Goal: Information Seeking & Learning: Check status

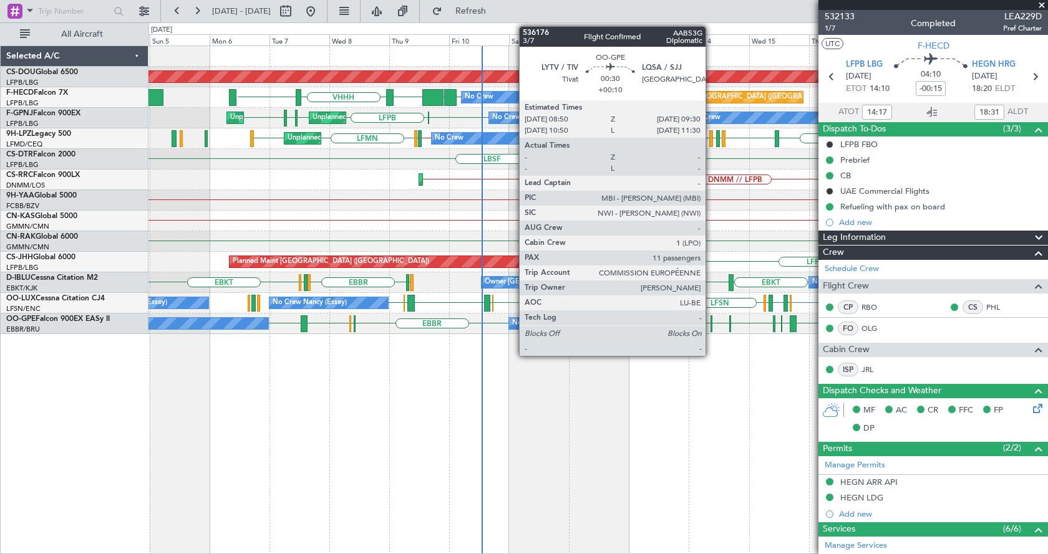
click at [377, 331] on div "LEMG EBBR LFST EBBR EDDN // EBBR EBBR LWSK BKPR LYBE LQSA LYTV LATI No Crew Mal…" at bounding box center [597, 324] width 899 height 21
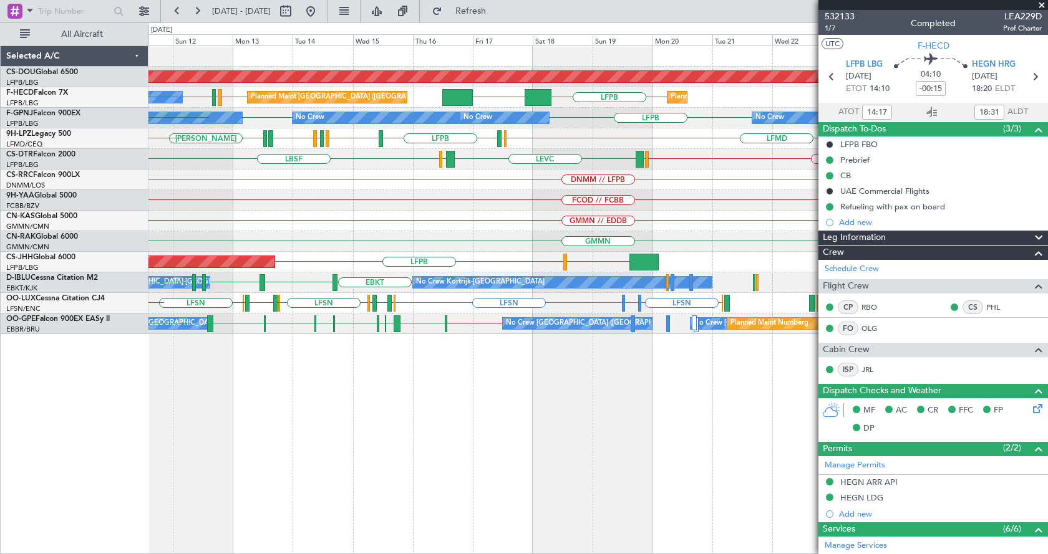
click at [236, 342] on div "Planned Maint London (Biggin Hill) LFPB KLAX LFPB LFMN LFPB No Crew Planned Mai…" at bounding box center [597, 300] width 899 height 509
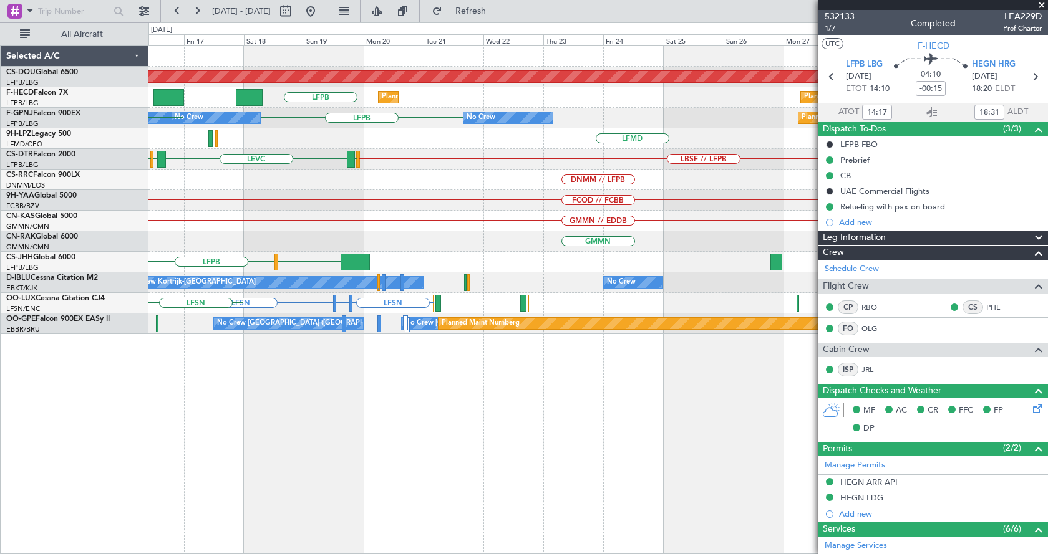
click at [263, 321] on div "Planned Maint London (Biggin Hill) KLAX LFPB Planned Maint Paris (Le Bourget) P…" at bounding box center [597, 190] width 899 height 288
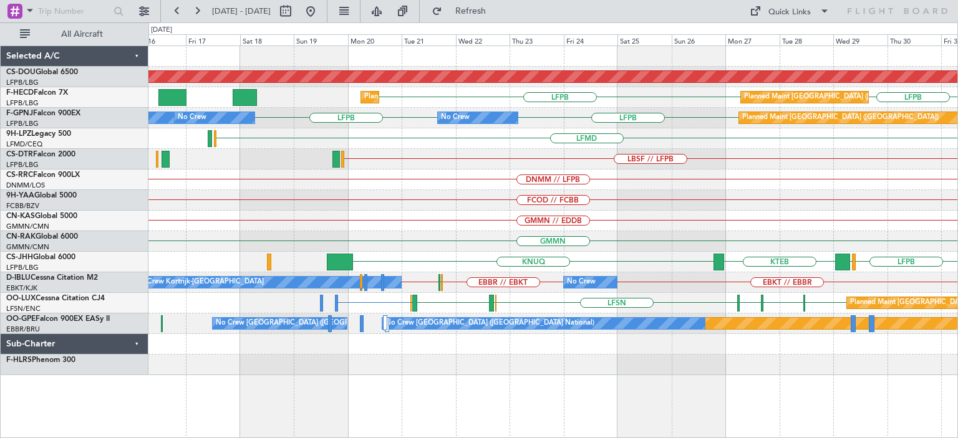
click at [641, 402] on div "Planned Maint London (Biggin Hill) LFPB LFPB Planned Maint Paris (Le Bourget) P…" at bounding box center [553, 242] width 810 height 393
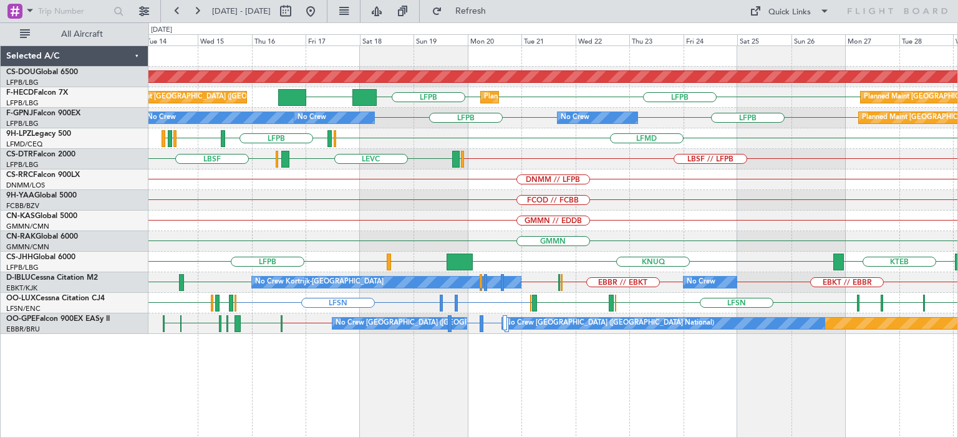
click at [709, 374] on div "Planned Maint London (Biggin Hill) Planned Maint Paris (Le Bourget) Planned Mai…" at bounding box center [553, 242] width 810 height 393
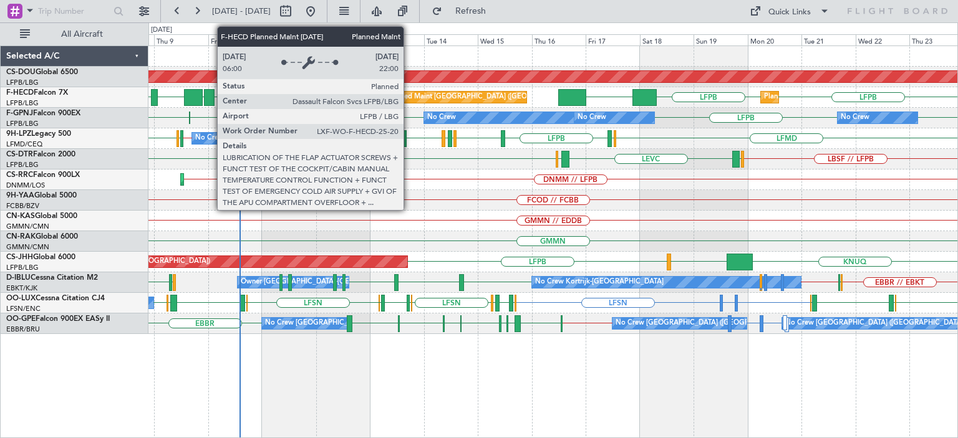
click at [409, 94] on div "Planned Maint [GEOGRAPHIC_DATA] ([GEOGRAPHIC_DATA])" at bounding box center [485, 97] width 196 height 19
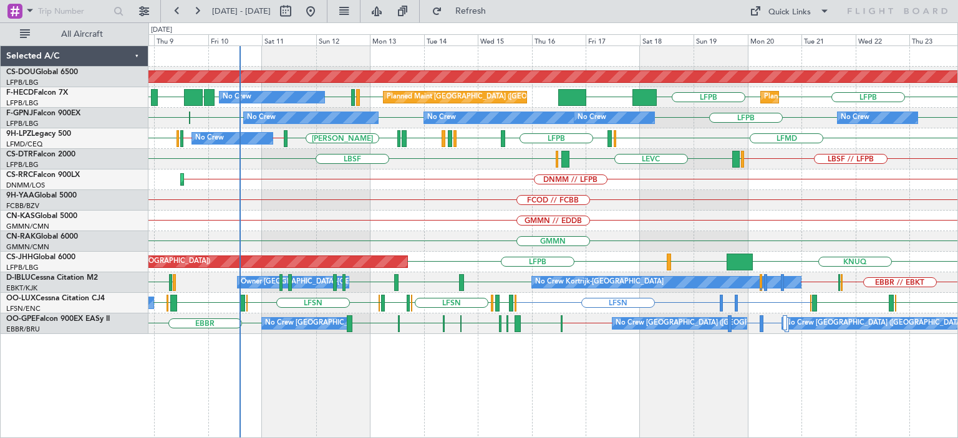
click at [447, 89] on div "LFPB LFPB KLAX LFPB LFPB UGTB ZBAA VHHH LFPB LFMN Planned Maint Paris (Le Bourg…" at bounding box center [552, 97] width 809 height 21
click at [447, 94] on div "Planned Maint [GEOGRAPHIC_DATA] ([GEOGRAPHIC_DATA])" at bounding box center [485, 97] width 196 height 19
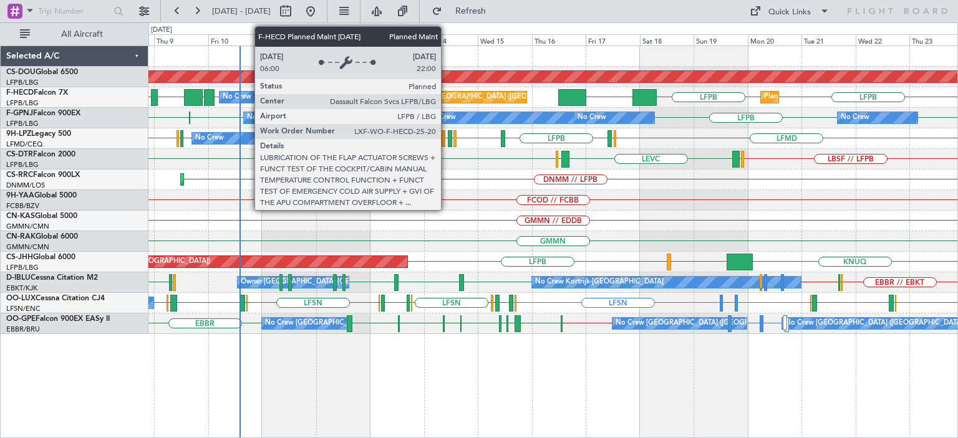
click at [447, 94] on div "Planned Maint [GEOGRAPHIC_DATA] ([GEOGRAPHIC_DATA])" at bounding box center [485, 97] width 196 height 19
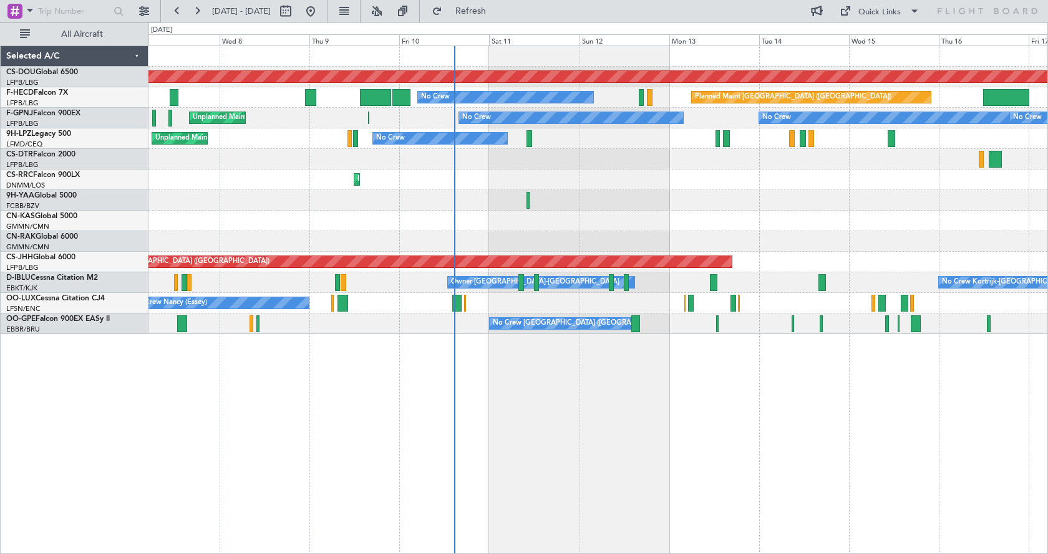
click at [612, 455] on div "Planned Maint London ([GEOGRAPHIC_DATA]) Planned Maint [GEOGRAPHIC_DATA] ([GEOG…" at bounding box center [597, 300] width 899 height 509
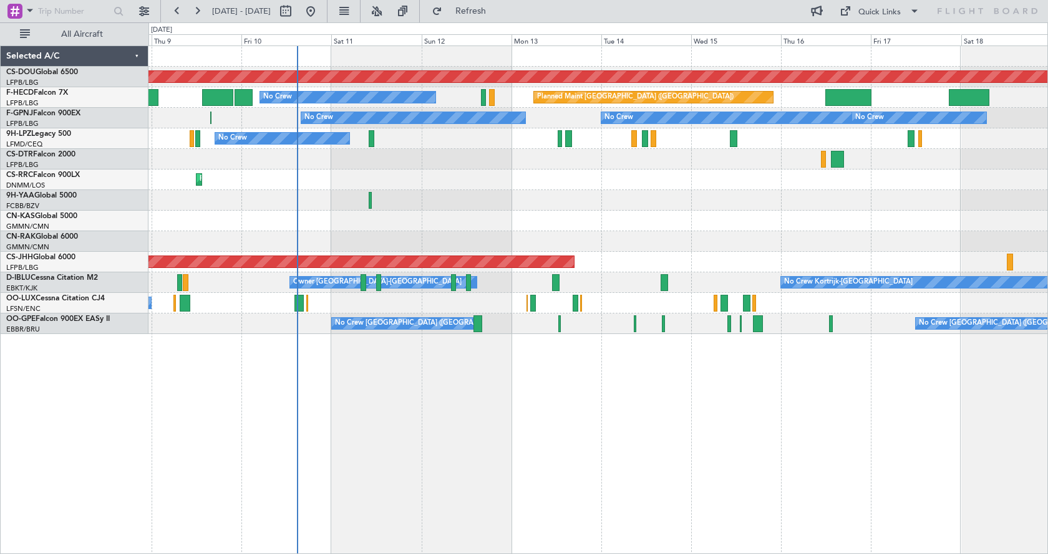
click at [664, 444] on div "Planned Maint London ([GEOGRAPHIC_DATA]) Planned Maint [GEOGRAPHIC_DATA] ([GEOG…" at bounding box center [597, 300] width 899 height 509
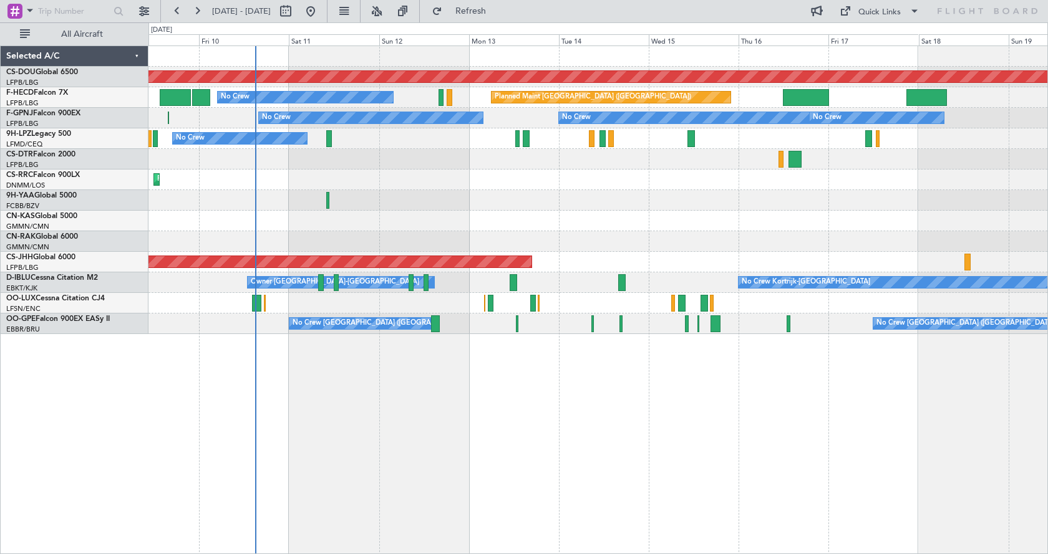
click at [503, 434] on div "Planned Maint London ([GEOGRAPHIC_DATA]) Planned Maint [GEOGRAPHIC_DATA] ([GEOG…" at bounding box center [597, 300] width 899 height 509
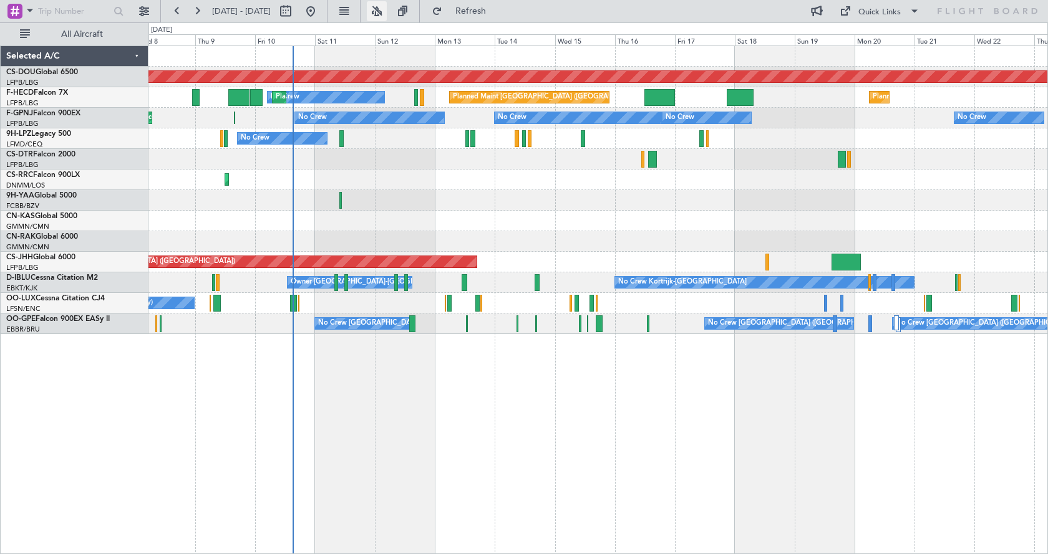
click at [387, 12] on button at bounding box center [377, 11] width 20 height 20
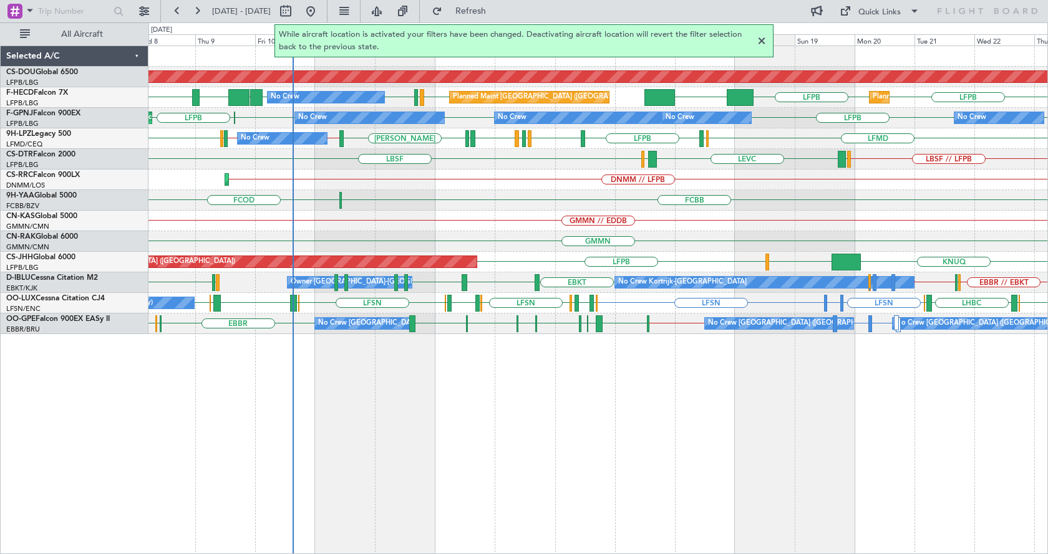
click at [761, 41] on div at bounding box center [761, 41] width 15 height 15
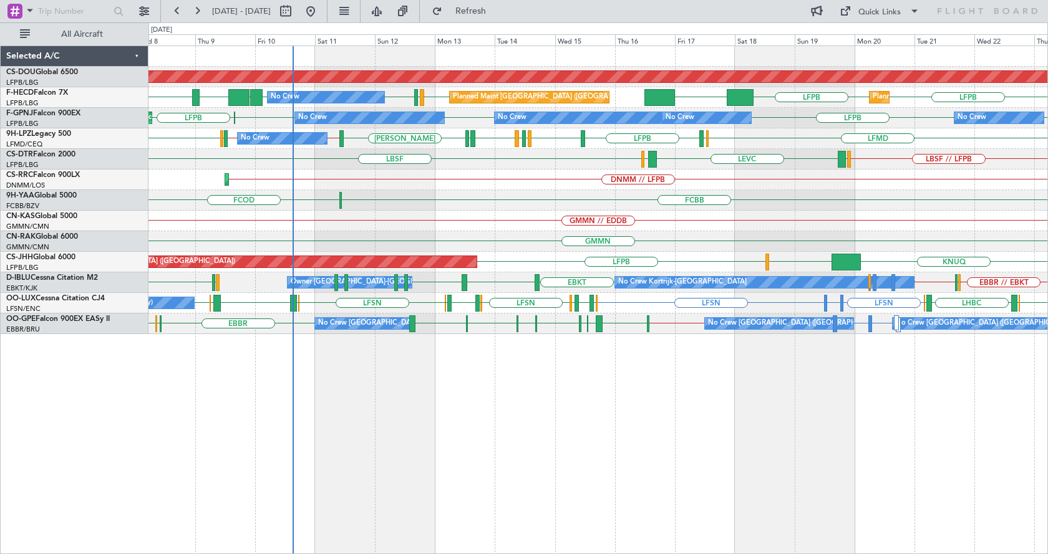
click at [876, 502] on div "Planned Maint London ([GEOGRAPHIC_DATA]) LFPB LFPB LFPB UGTB ZBAA VHHH KLAX LFP…" at bounding box center [597, 300] width 899 height 509
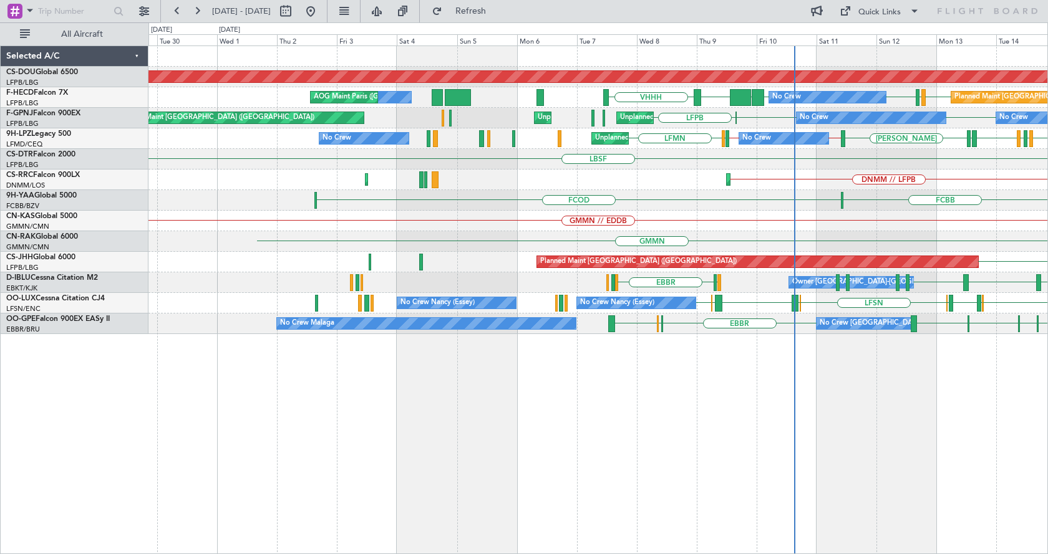
click at [899, 490] on div "Planned Maint London ([GEOGRAPHIC_DATA]) LFPB LFPB UGTB ZBAA VHHH LFPB LFMN Pla…" at bounding box center [597, 300] width 899 height 509
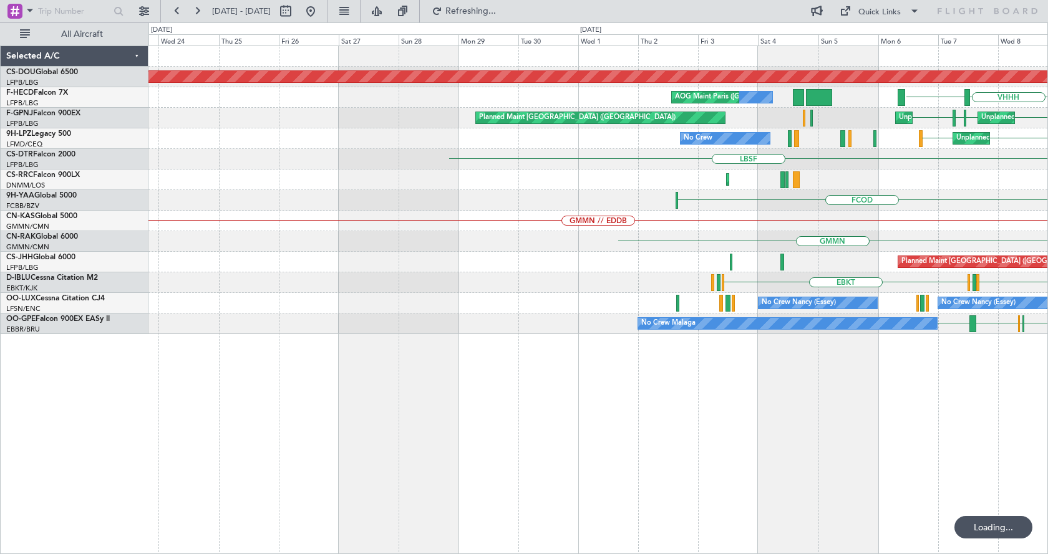
click at [671, 407] on div "Planned Maint London ([GEOGRAPHIC_DATA]) No Crew AOG Maint [GEOGRAPHIC_DATA] ([…" at bounding box center [597, 300] width 899 height 509
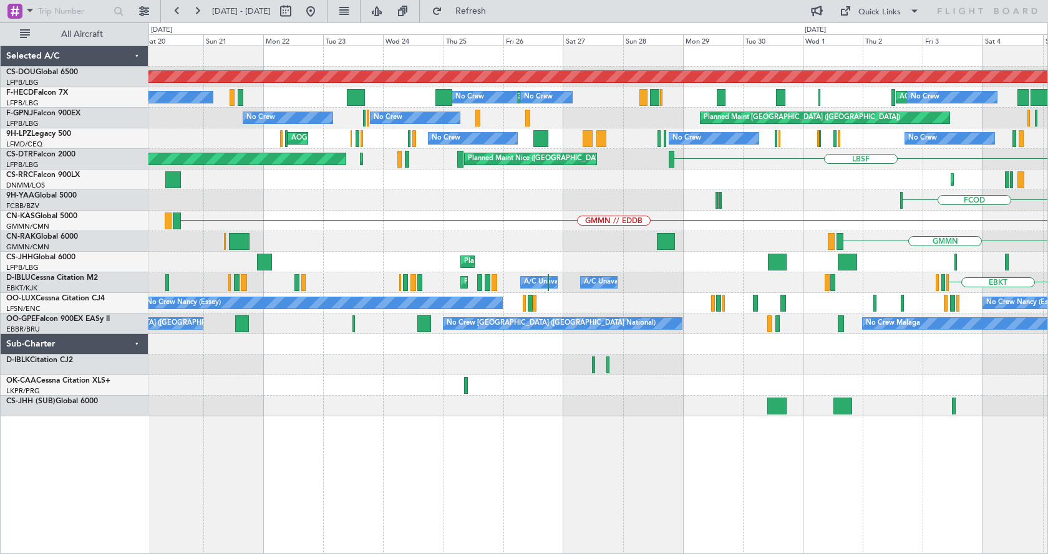
click at [373, 456] on div "Planned Maint London ([GEOGRAPHIC_DATA]) AOG Maint [GEOGRAPHIC_DATA] ([GEOGRAPH…" at bounding box center [597, 300] width 899 height 509
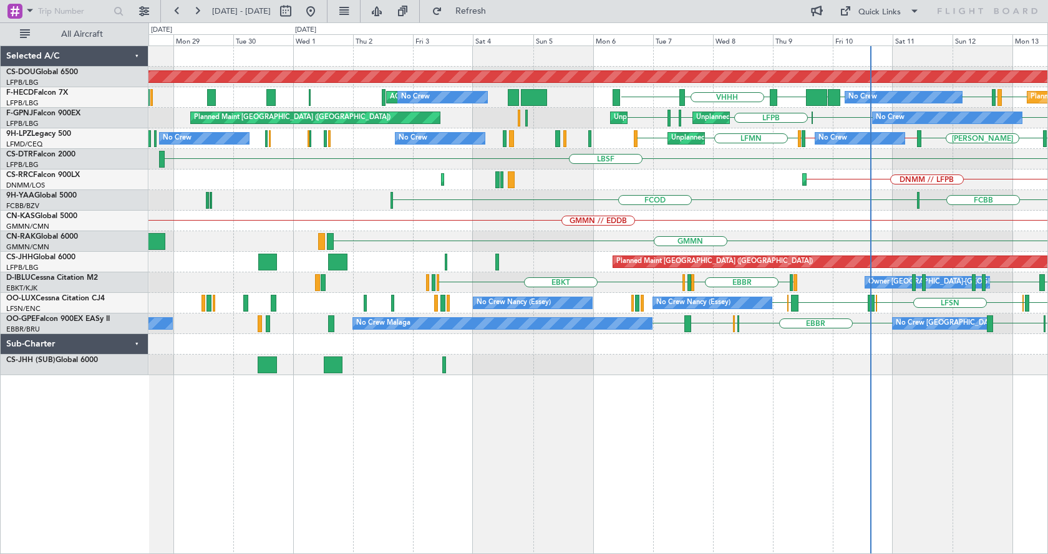
click at [375, 470] on div "Planned Maint London ([GEOGRAPHIC_DATA]) LFPB LFPB UGTB ZBAA VHHH LFPB LFMN RPL…" at bounding box center [597, 300] width 899 height 509
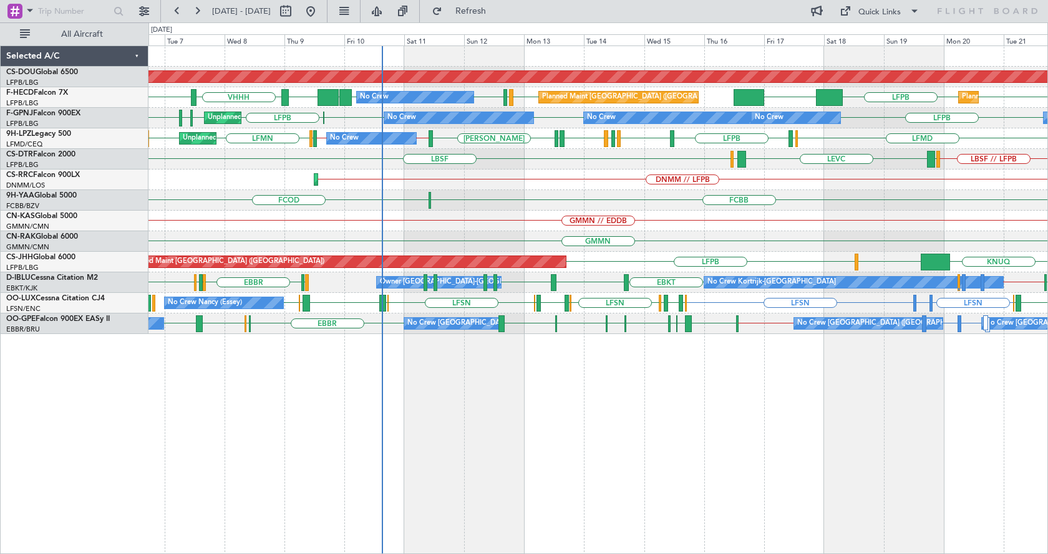
click at [782, 422] on div "Planned Maint London ([GEOGRAPHIC_DATA]) VHHH RPLL LFPB LFPB UGTB ZBAA KLAX LFP…" at bounding box center [597, 300] width 899 height 509
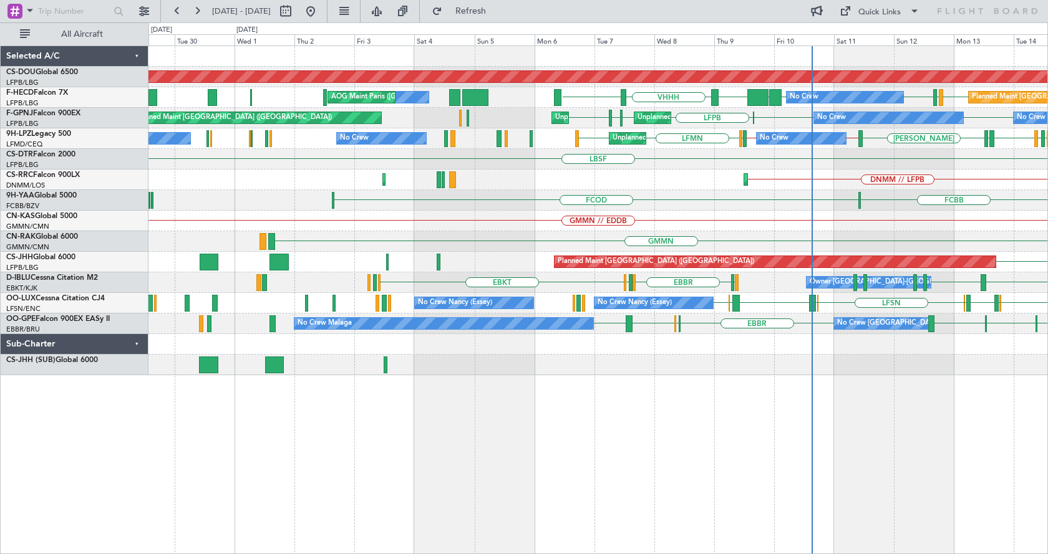
click at [296, 440] on div "Planned Maint London ([GEOGRAPHIC_DATA]) Planned Maint [GEOGRAPHIC_DATA] ([GEOG…" at bounding box center [597, 300] width 899 height 509
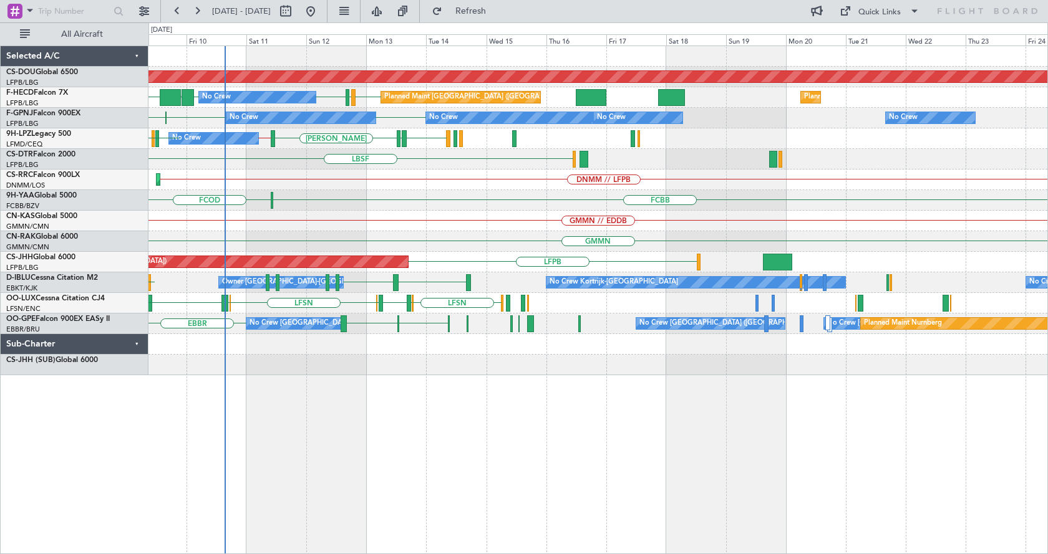
click at [312, 464] on div "Planned Maint London ([GEOGRAPHIC_DATA]) LFPB LFPB UGTB ZBAA LFPB LFMN Planned …" at bounding box center [597, 300] width 899 height 509
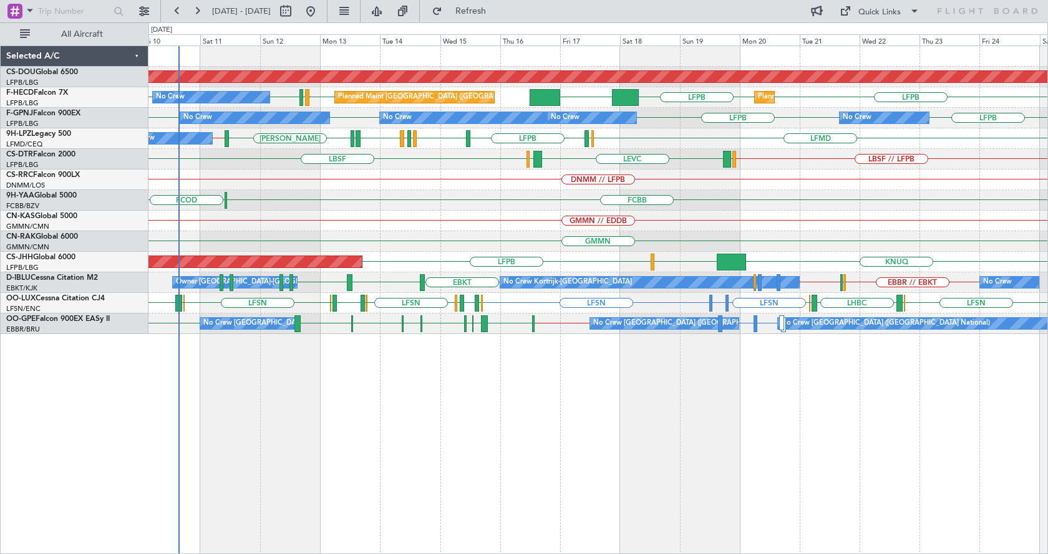
click at [472, 475] on div "Planned Maint London ([GEOGRAPHIC_DATA]) LFPB LFPB KLAX LFPB LFMN LFPB LFPB Pla…" at bounding box center [597, 300] width 899 height 509
click at [689, 506] on div "Planned Maint London ([GEOGRAPHIC_DATA]) Planned Maint [GEOGRAPHIC_DATA] ([GEOG…" at bounding box center [597, 300] width 899 height 509
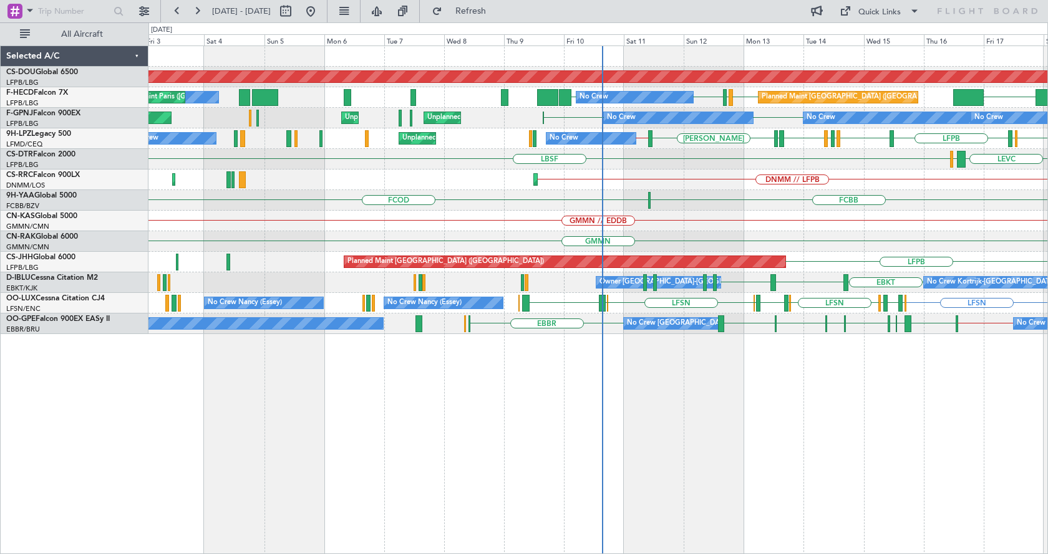
click at [746, 465] on div "Planned Maint London ([GEOGRAPHIC_DATA]) Planned Maint [GEOGRAPHIC_DATA] ([GEOG…" at bounding box center [597, 300] width 899 height 509
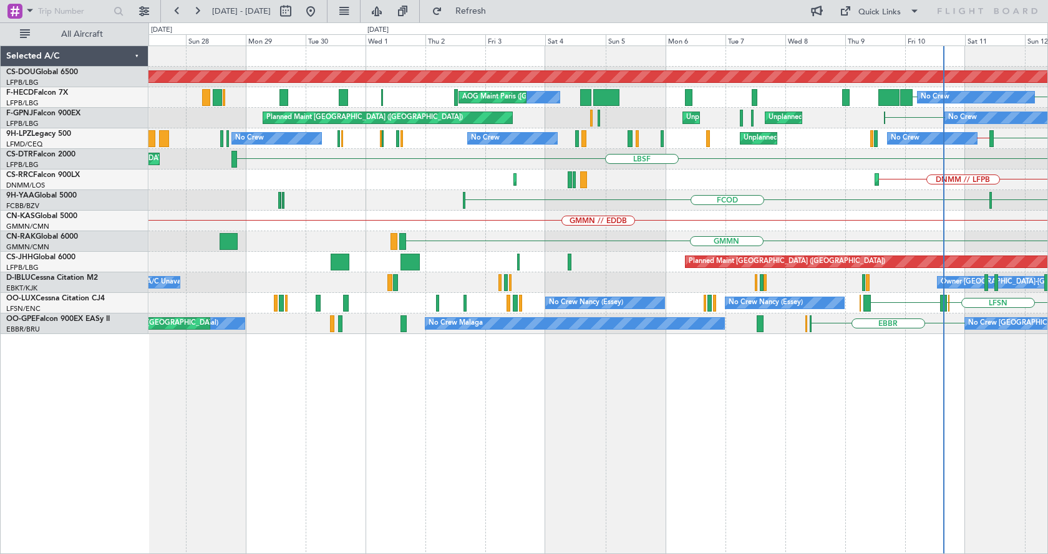
click at [366, 469] on div "Planned Maint London ([GEOGRAPHIC_DATA]) Planned Maint [GEOGRAPHIC_DATA] ([GEOG…" at bounding box center [597, 300] width 899 height 509
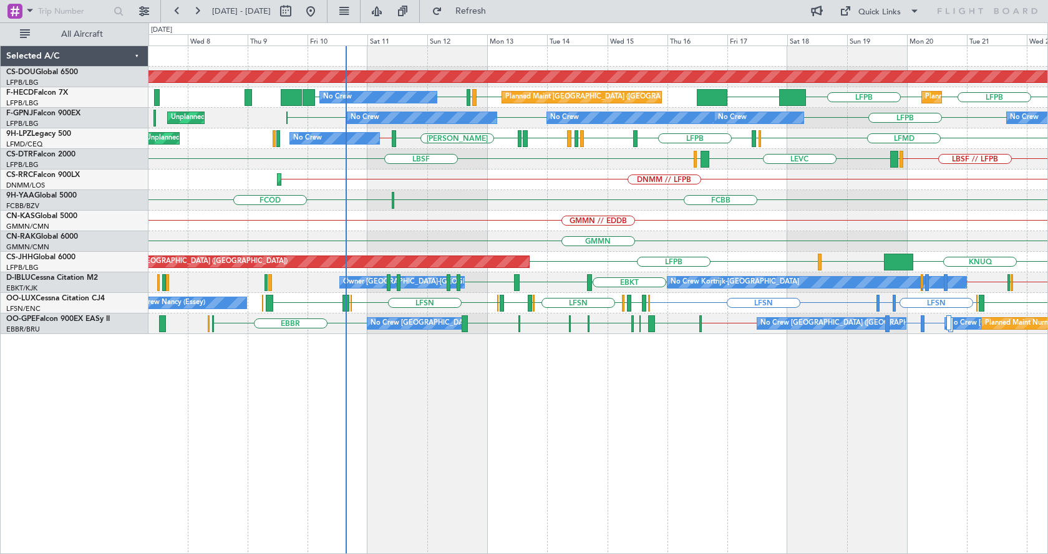
click at [525, 498] on div "Planned Maint London ([GEOGRAPHIC_DATA]) Planned Maint [GEOGRAPHIC_DATA] ([GEOG…" at bounding box center [597, 300] width 899 height 509
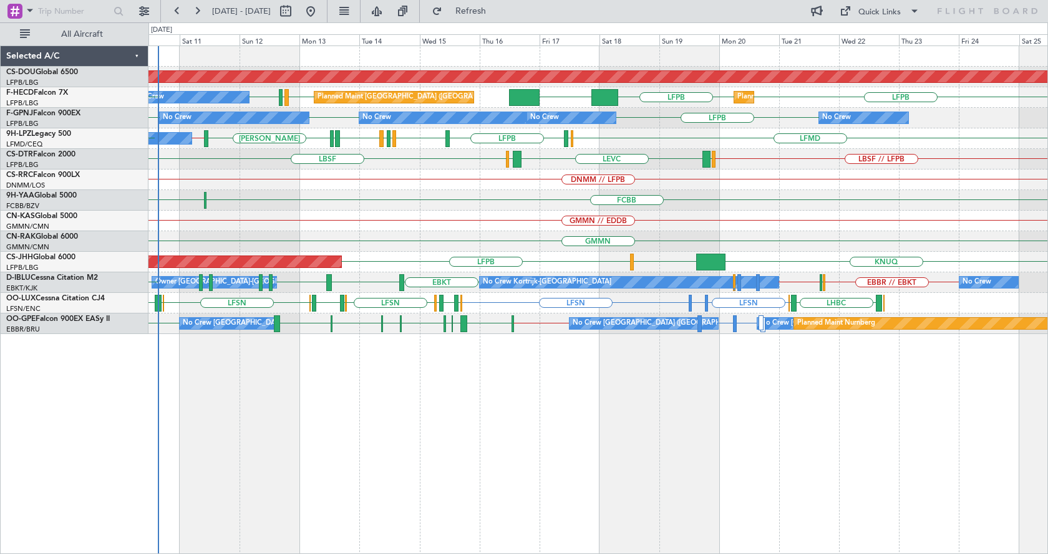
click at [369, 458] on div "Planned Maint London ([GEOGRAPHIC_DATA]) Planned Maint [GEOGRAPHIC_DATA] ([GEOG…" at bounding box center [597, 300] width 899 height 509
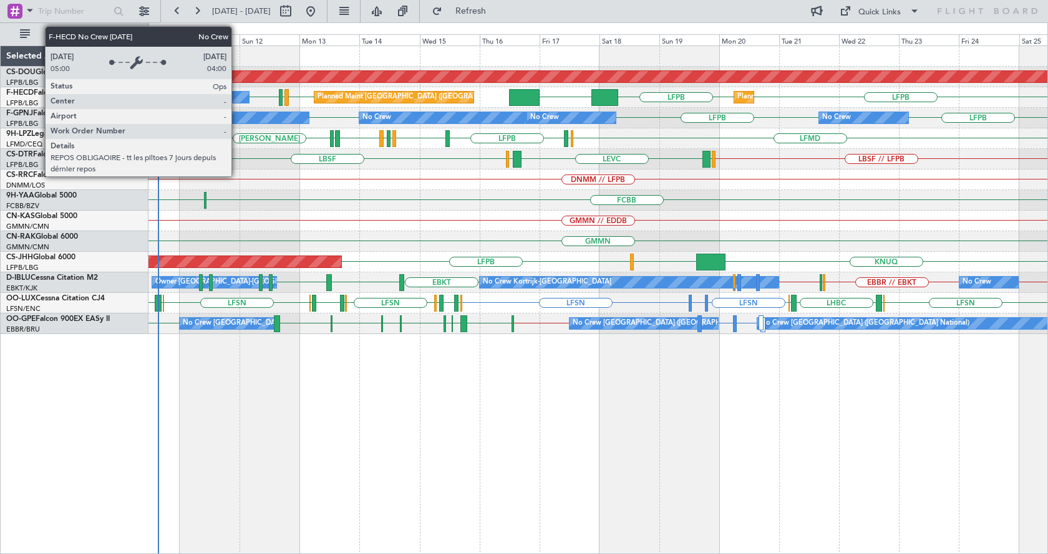
click at [237, 91] on div "No Crew" at bounding box center [191, 97] width 118 height 12
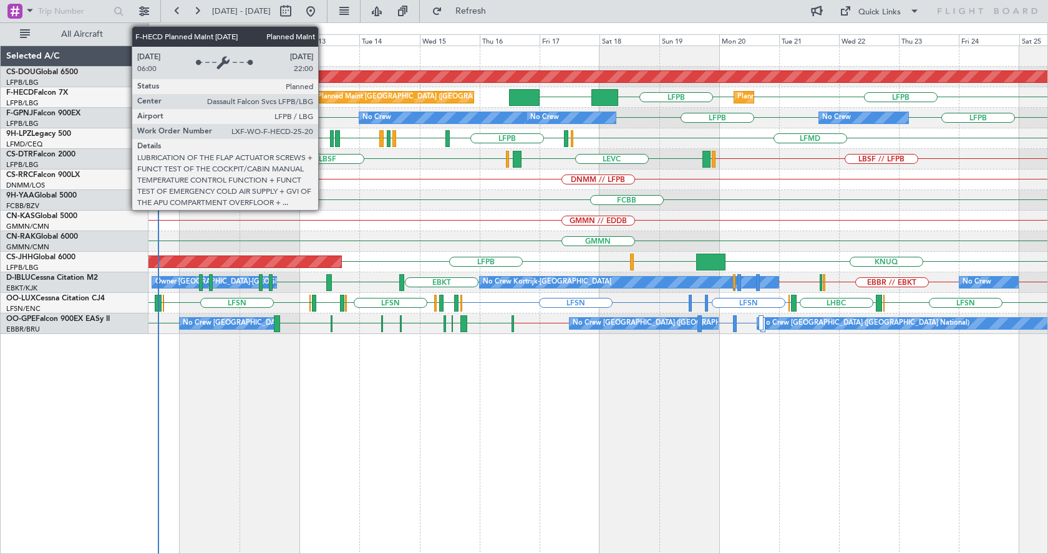
click at [329, 98] on div "Planned Maint [GEOGRAPHIC_DATA] ([GEOGRAPHIC_DATA])" at bounding box center [415, 97] width 196 height 19
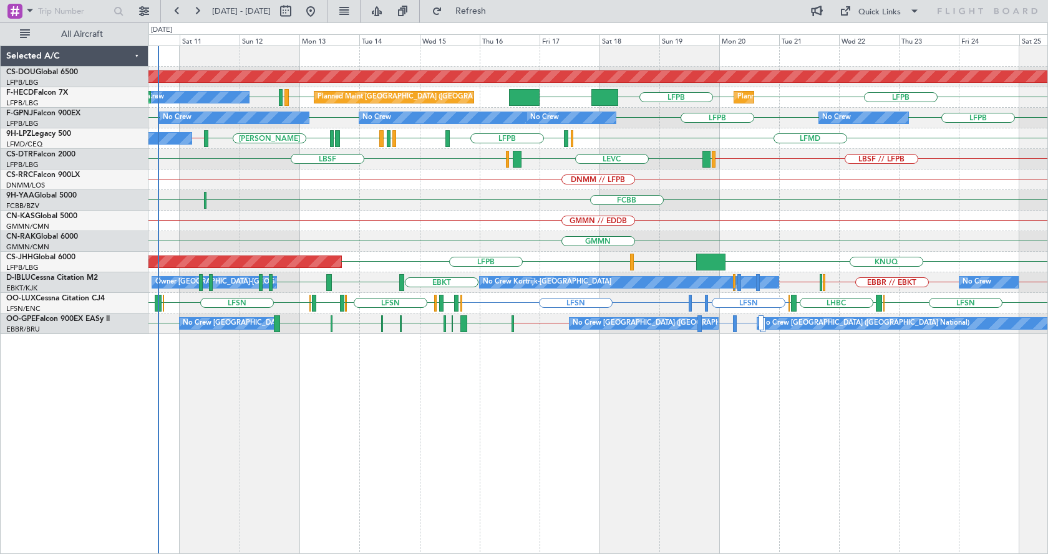
click at [337, 90] on div "KLAX LFPB LFMN LFPB LFPB LFPB Planned Maint [GEOGRAPHIC_DATA] ([GEOGRAPHIC_DATA…" at bounding box center [597, 97] width 899 height 21
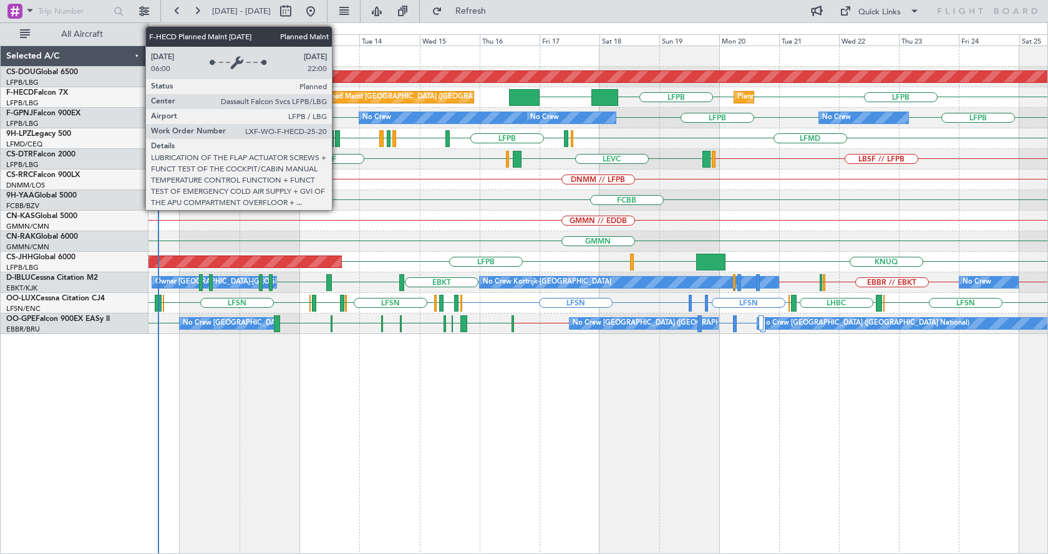
click at [337, 97] on div "Planned Maint [GEOGRAPHIC_DATA] ([GEOGRAPHIC_DATA])" at bounding box center [415, 97] width 196 height 19
click at [338, 96] on div "Planned Maint [GEOGRAPHIC_DATA] ([GEOGRAPHIC_DATA])" at bounding box center [415, 97] width 196 height 19
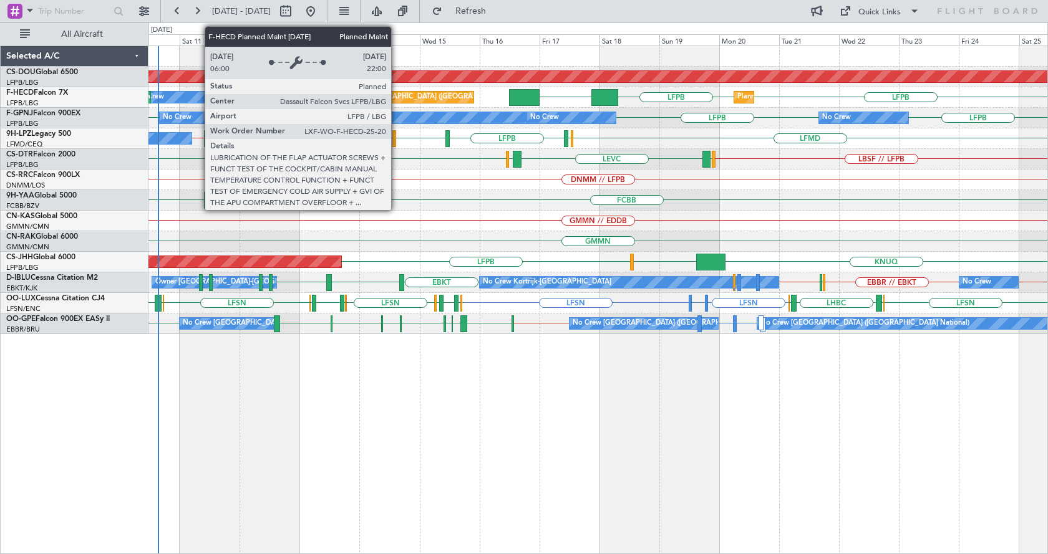
click at [397, 99] on div "Planned Maint [GEOGRAPHIC_DATA] ([GEOGRAPHIC_DATA])" at bounding box center [415, 97] width 196 height 19
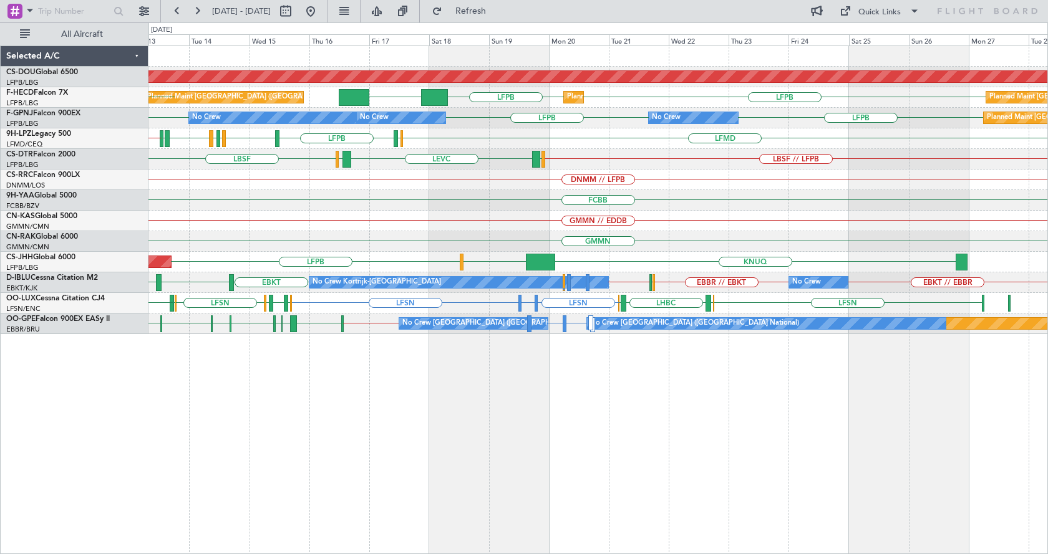
click at [692, 490] on div "Planned Maint London ([GEOGRAPHIC_DATA]) KLAX LFPB LFPB Planned Maint [GEOGRAPH…" at bounding box center [597, 300] width 899 height 509
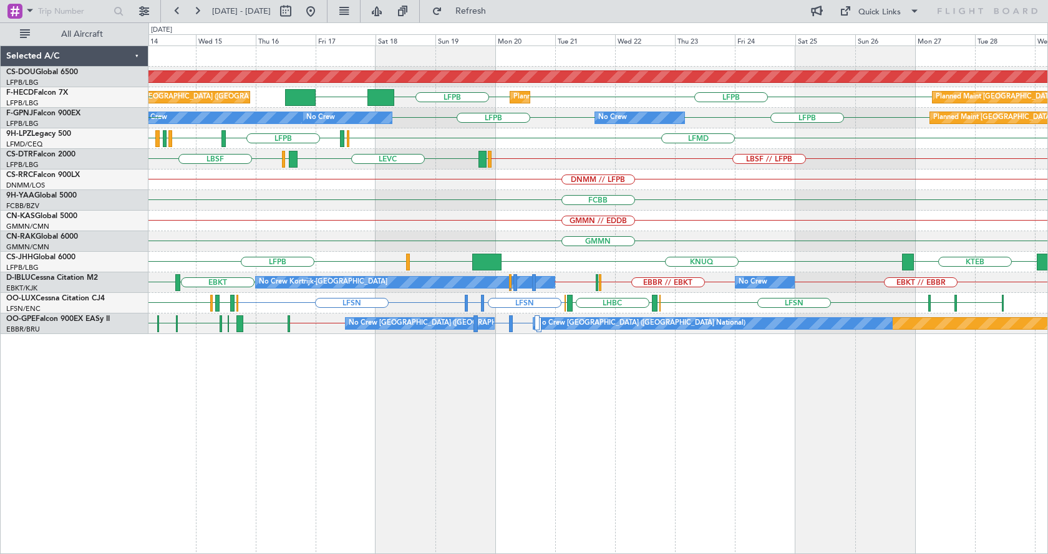
click at [629, 554] on html "[DATE] - [DATE] Refresh Quick Links All Aircraft Planned Maint [GEOGRAPHIC_DATA…" at bounding box center [524, 277] width 1048 height 554
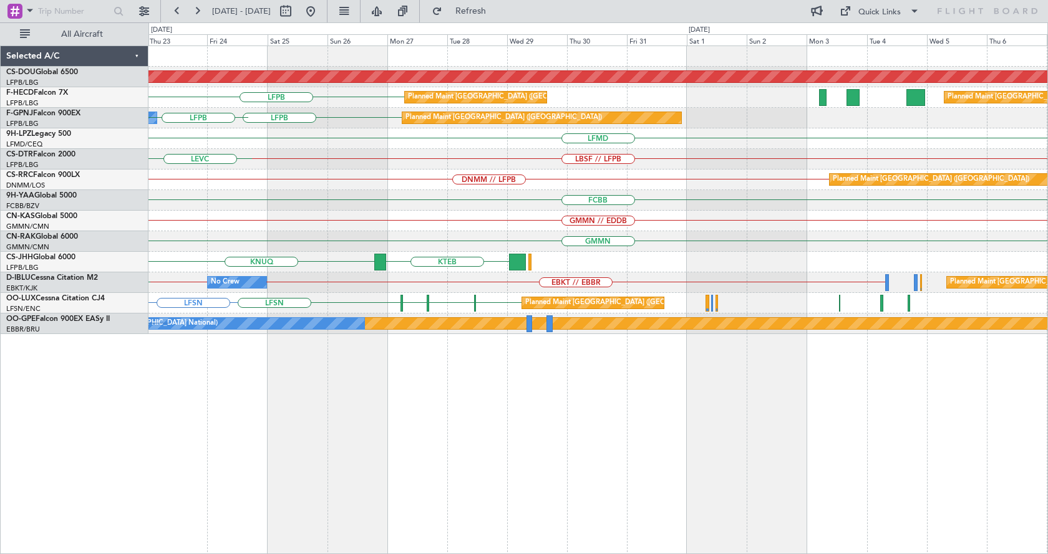
click at [158, 447] on div "Planned Maint London ([GEOGRAPHIC_DATA]) Planned Maint [GEOGRAPHIC_DATA] ([GEOG…" at bounding box center [597, 300] width 899 height 509
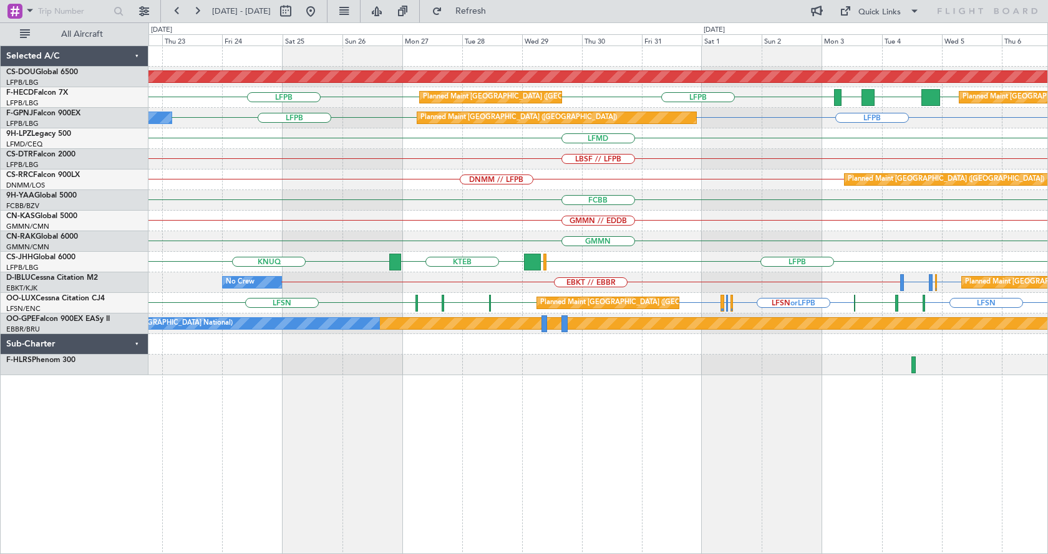
click at [685, 445] on div "Planned Maint London ([GEOGRAPHIC_DATA]) EGKB // LFPB LFPB LFPB LFPB FOOL GMMN …" at bounding box center [597, 300] width 899 height 509
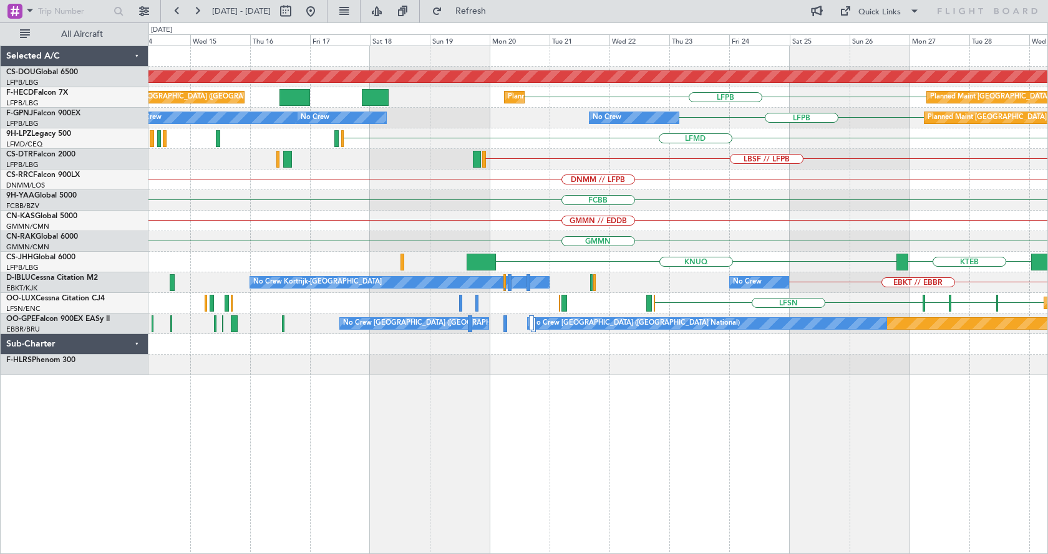
click at [735, 464] on div "Planned Maint London ([GEOGRAPHIC_DATA]) LFPB Planned Maint [GEOGRAPHIC_DATA] (…" at bounding box center [597, 300] width 899 height 509
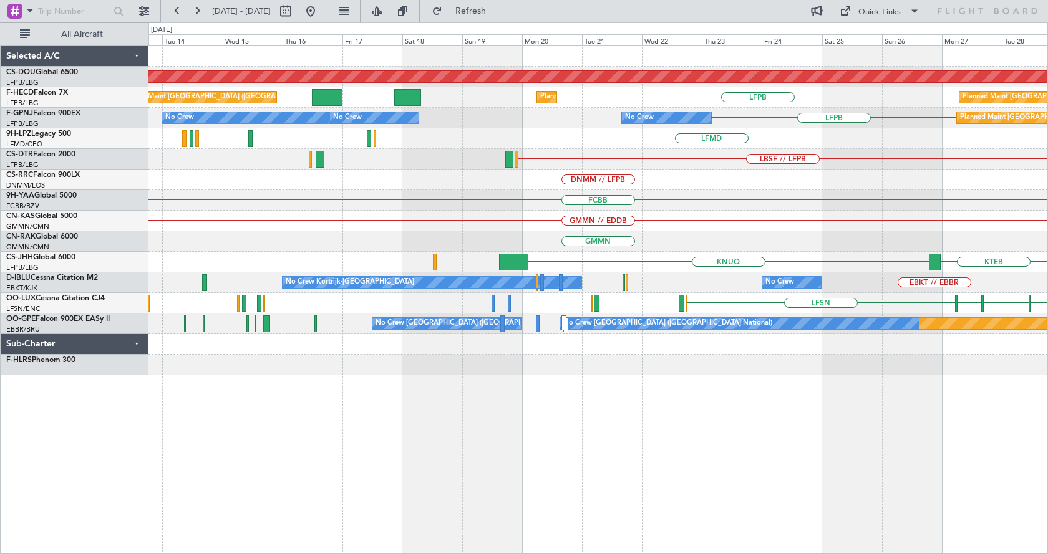
click at [814, 455] on div "Planned Maint London ([GEOGRAPHIC_DATA]) LFPB Planned Maint [GEOGRAPHIC_DATA] (…" at bounding box center [597, 300] width 899 height 509
